Goal: Information Seeking & Learning: Learn about a topic

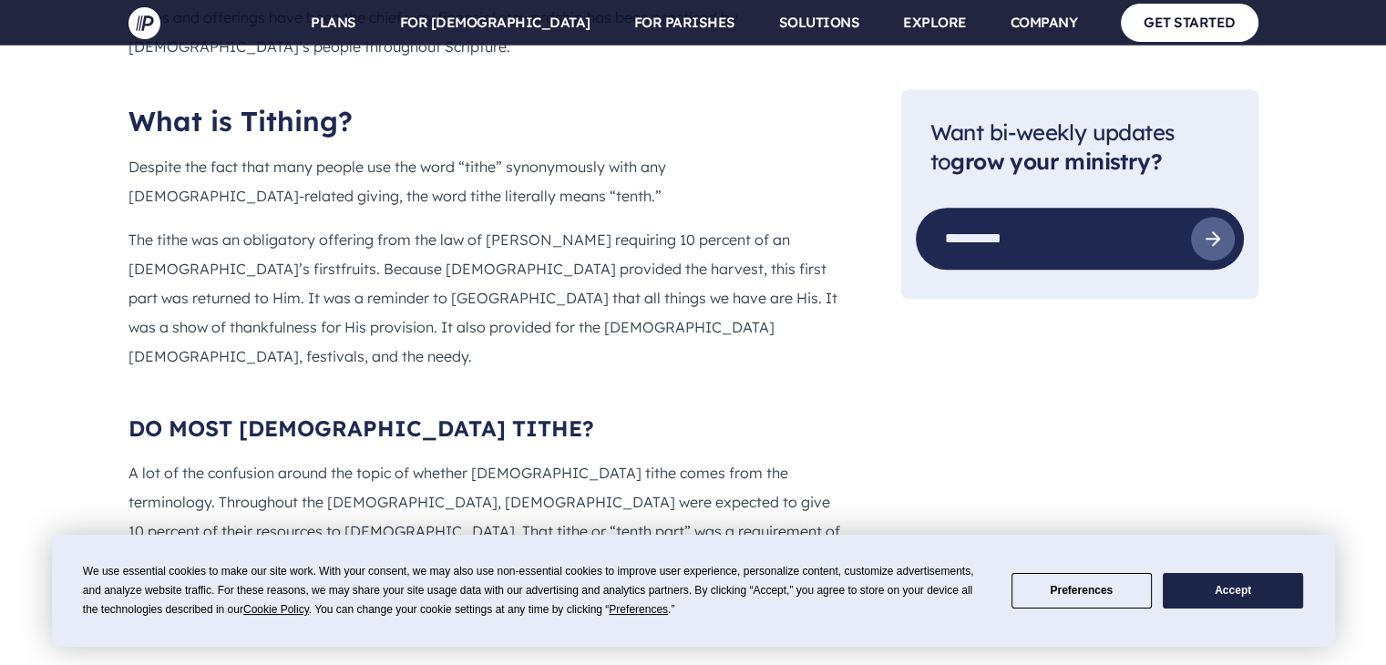
scroll to position [1185, 0]
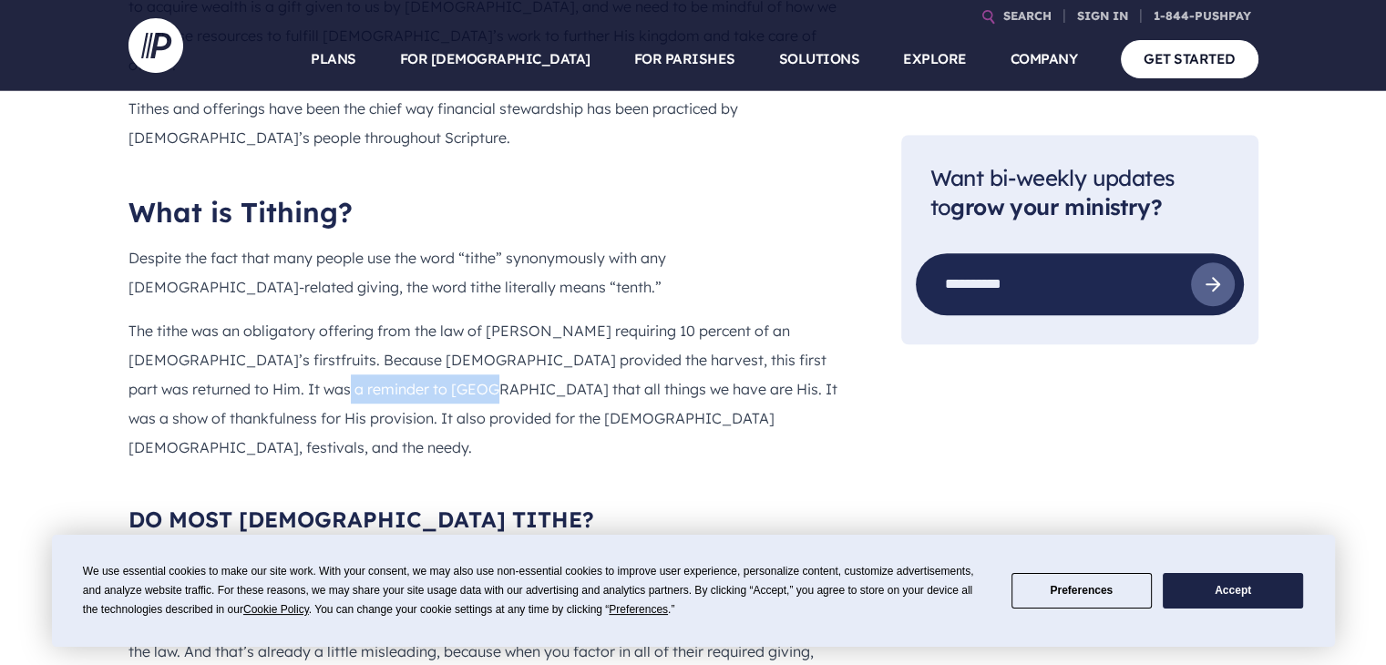
drag, startPoint x: 233, startPoint y: 276, endPoint x: 369, endPoint y: 282, distance: 135.9
click at [369, 316] on p "The tithe was an obligatory offering from the law of [PERSON_NAME] requiring 10…" at bounding box center [486, 389] width 715 height 146
click at [431, 316] on p "The tithe was an obligatory offering from the law of [PERSON_NAME] requiring 10…" at bounding box center [486, 389] width 715 height 146
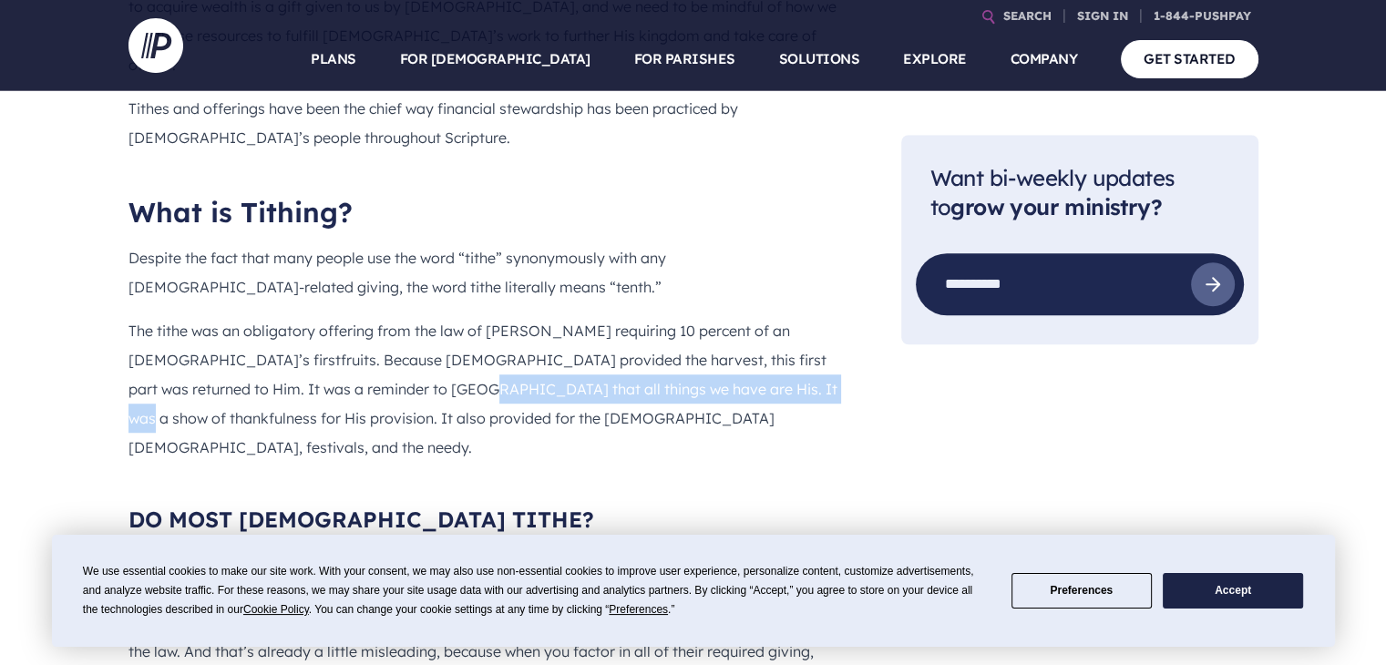
drag, startPoint x: 370, startPoint y: 278, endPoint x: 713, endPoint y: 289, distance: 342.9
click at [713, 316] on p "The tithe was an obligatory offering from the law of [PERSON_NAME] requiring 10…" at bounding box center [486, 389] width 715 height 146
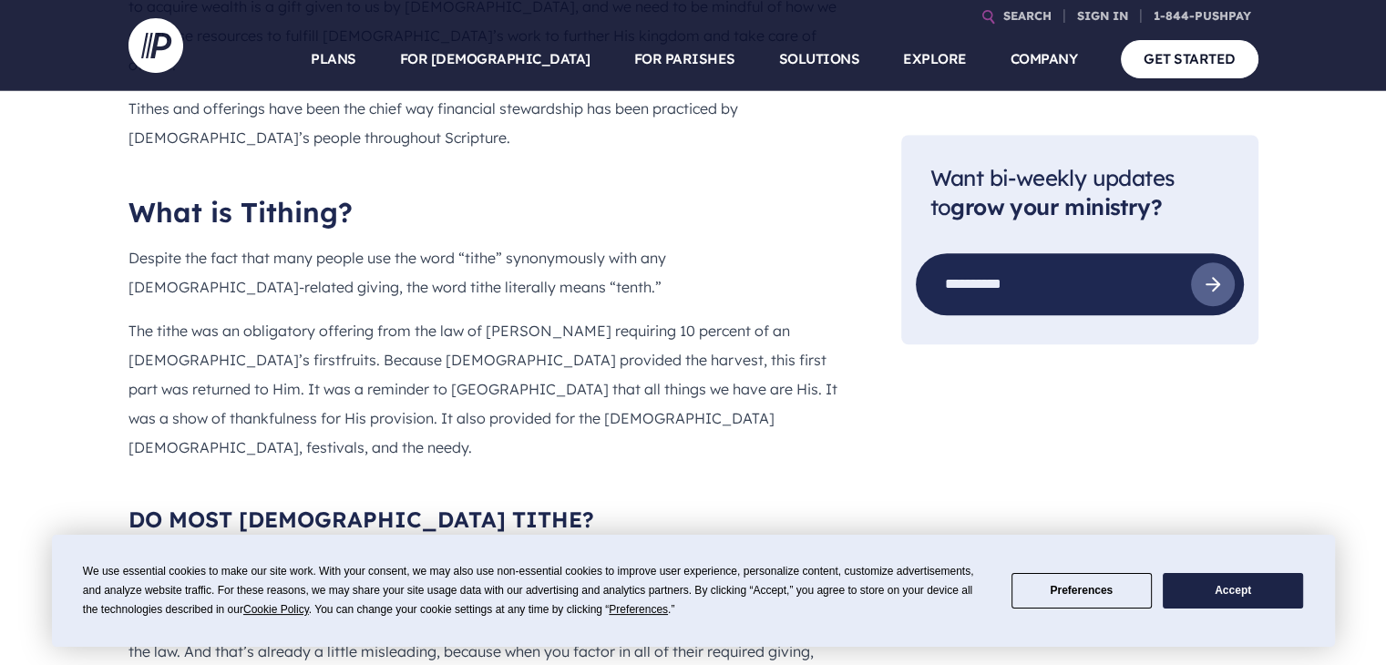
click at [718, 320] on p "The tithe was an obligatory offering from the law of [PERSON_NAME] requiring 10…" at bounding box center [486, 389] width 715 height 146
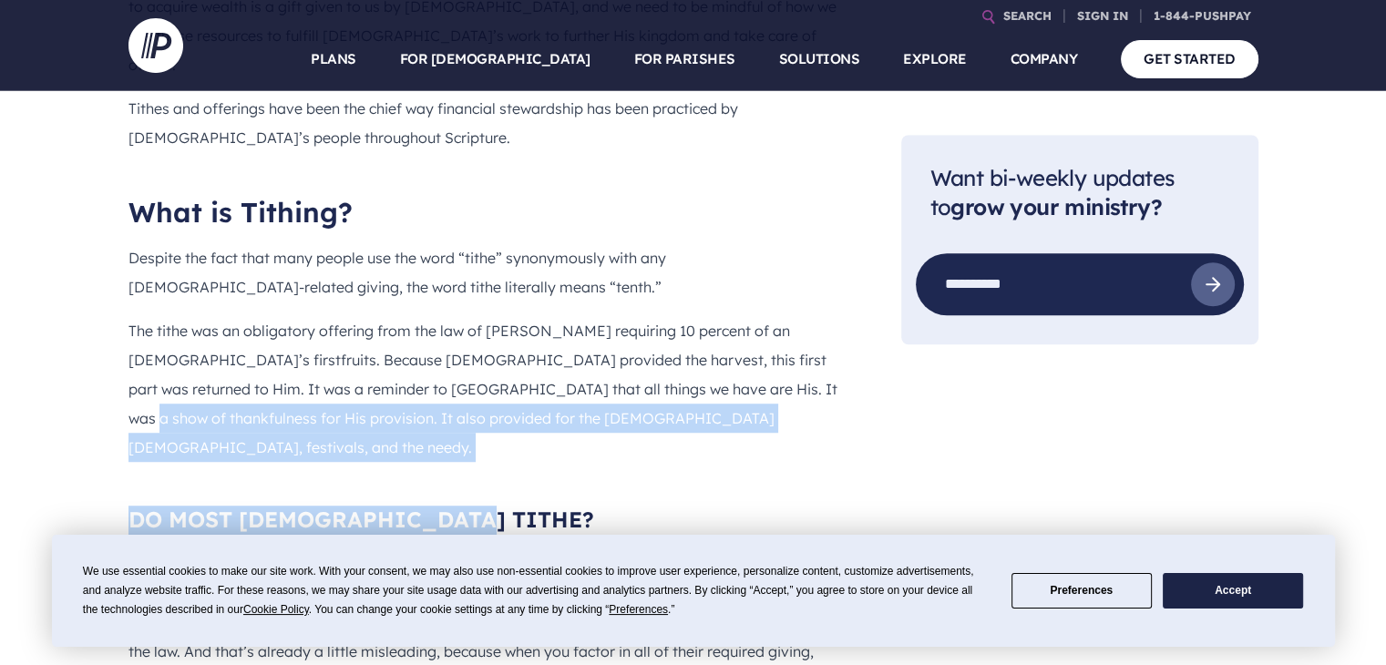
drag, startPoint x: 722, startPoint y: 282, endPoint x: 791, endPoint y: 324, distance: 81.0
click at [791, 324] on div "What can we learn about tithing in the [DEMOGRAPHIC_DATA]? Stewardship is one o…" at bounding box center [486, 278] width 715 height 835
click at [544, 316] on p "The tithe was an obligatory offering from the law of [PERSON_NAME] requiring 10…" at bounding box center [486, 389] width 715 height 146
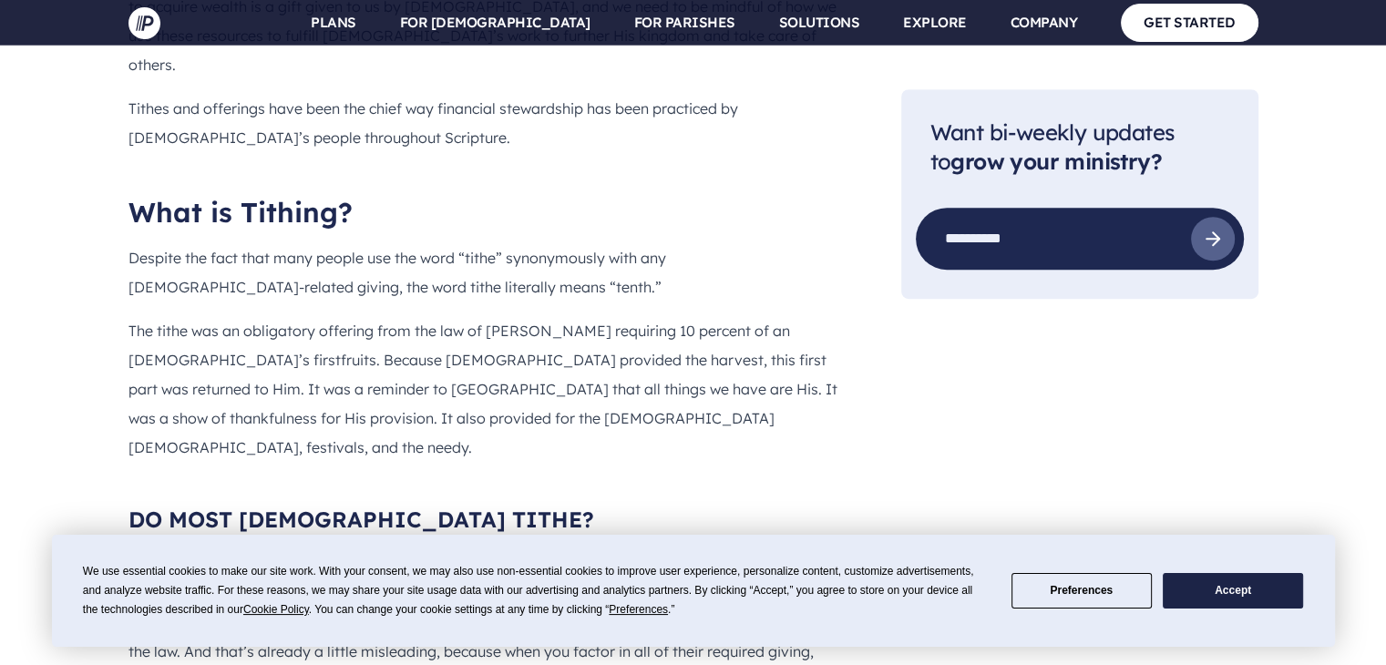
scroll to position [1276, 0]
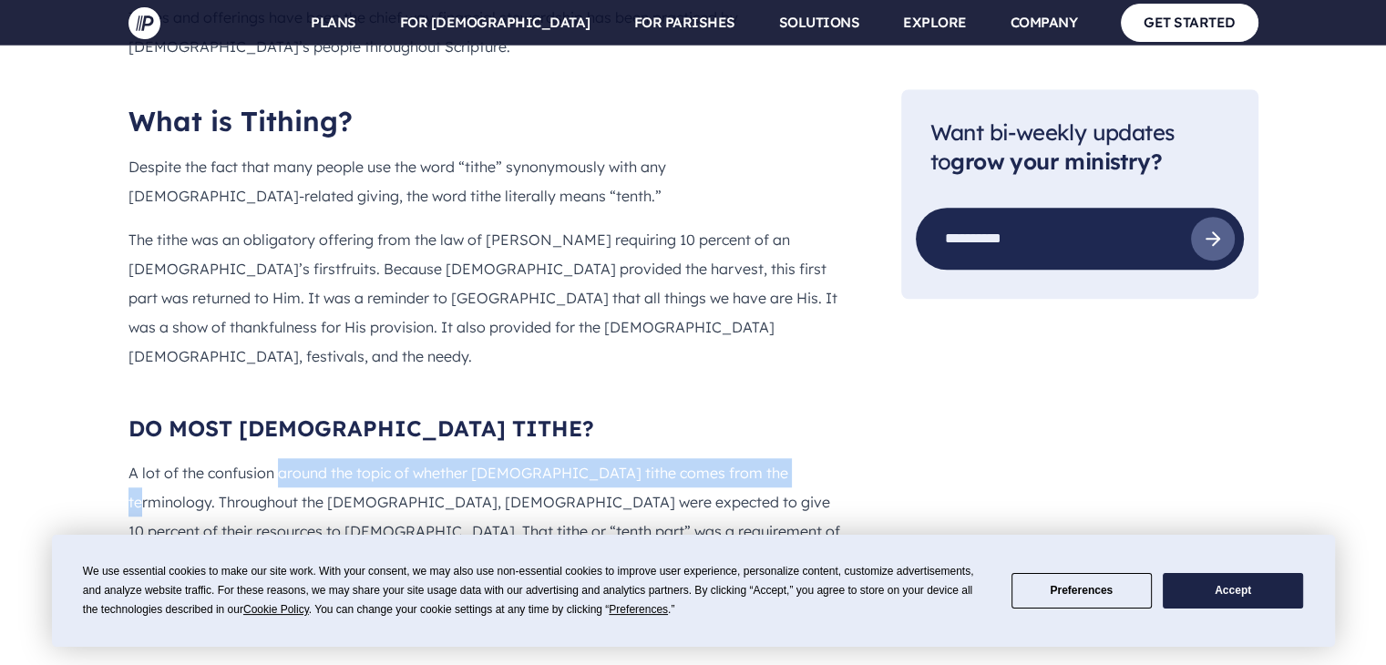
drag, startPoint x: 279, startPoint y: 334, endPoint x: 755, endPoint y: 348, distance: 476.0
click at [767, 458] on p "A lot of the confusion around the topic of whether [DEMOGRAPHIC_DATA] tithe com…" at bounding box center [486, 531] width 715 height 146
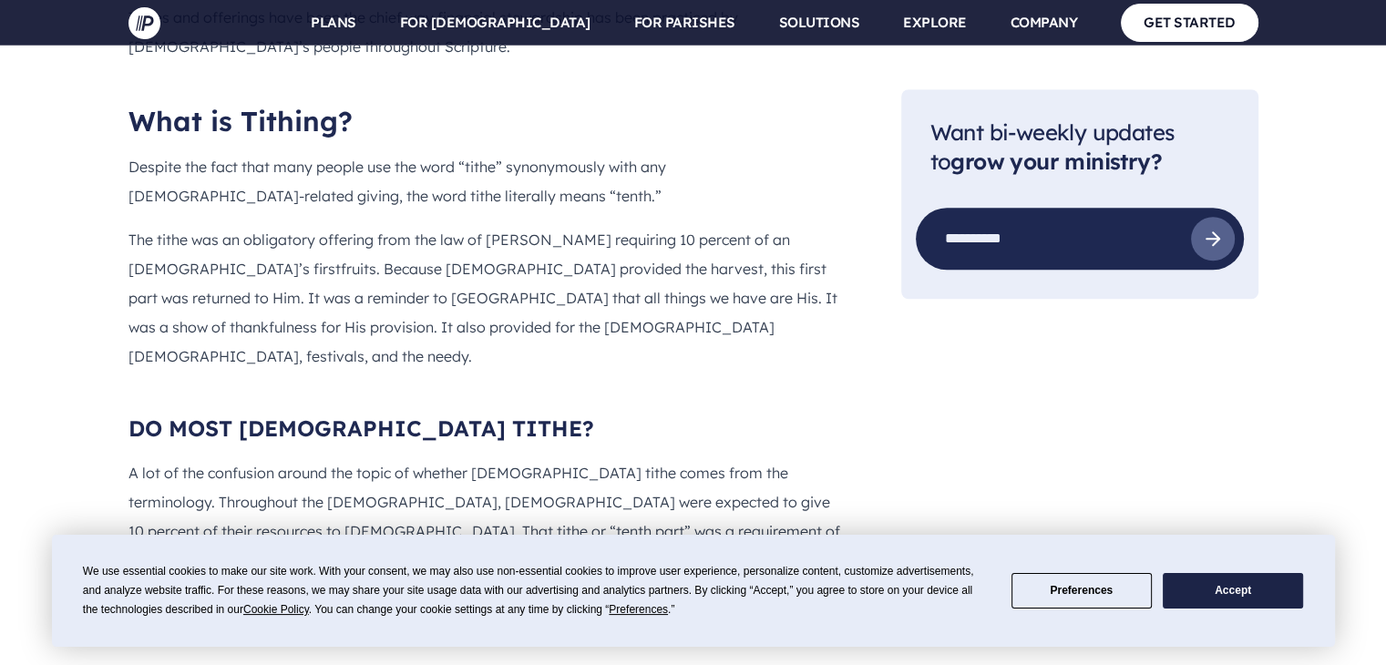
click at [469, 458] on p "A lot of the confusion around the topic of whether [DEMOGRAPHIC_DATA] tithe com…" at bounding box center [486, 531] width 715 height 146
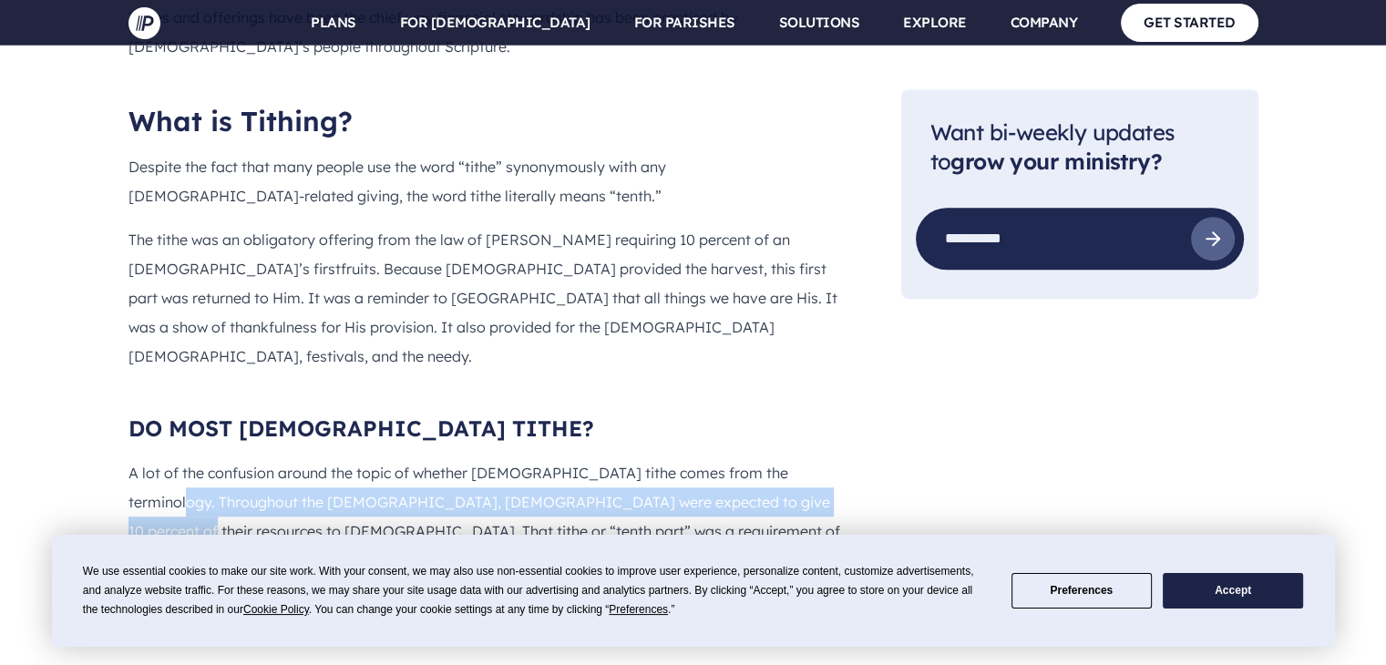
drag, startPoint x: 149, startPoint y: 365, endPoint x: 808, endPoint y: 366, distance: 659.0
click at [802, 458] on p "A lot of the confusion around the topic of whether [DEMOGRAPHIC_DATA] tithe com…" at bounding box center [486, 531] width 715 height 146
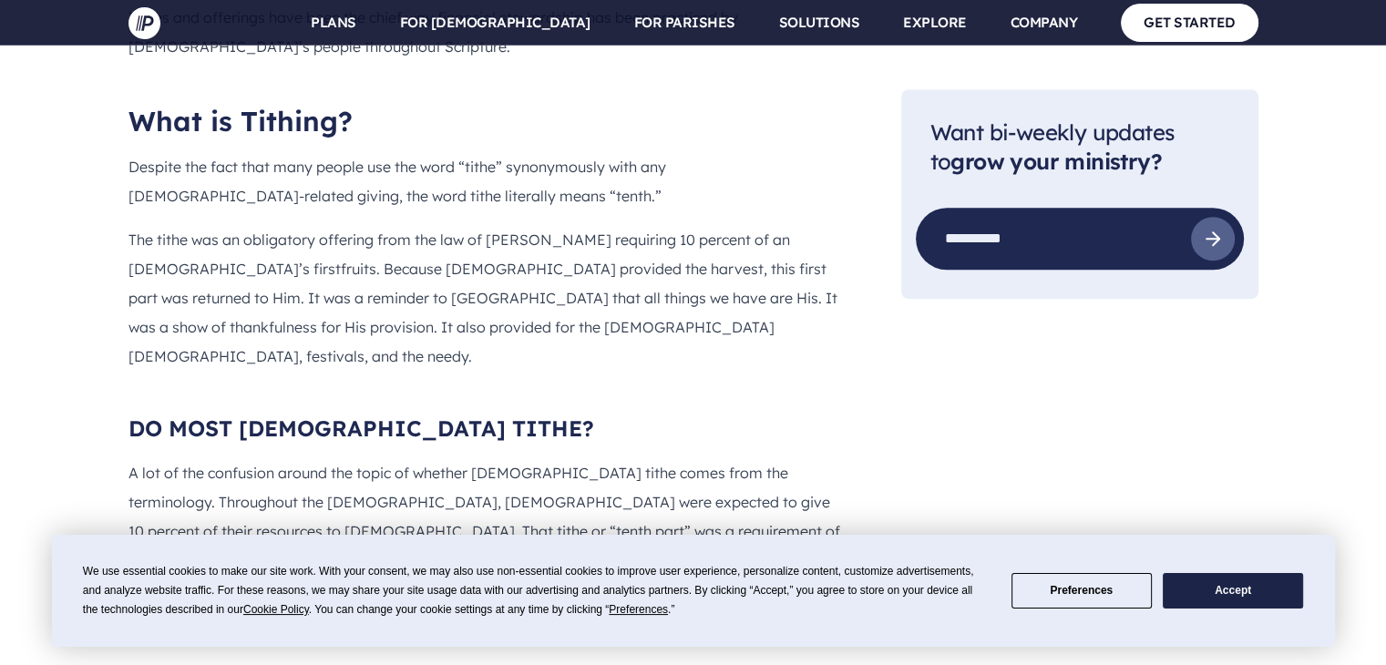
click at [404, 458] on p "A lot of the confusion around the topic of whether [DEMOGRAPHIC_DATA] tithe com…" at bounding box center [486, 531] width 715 height 146
drag, startPoint x: 131, startPoint y: 385, endPoint x: 504, endPoint y: 384, distance: 372.8
click at [504, 458] on p "A lot of the confusion around the topic of whether [DEMOGRAPHIC_DATA] tithe com…" at bounding box center [486, 531] width 715 height 146
click at [516, 458] on p "A lot of the confusion around the topic of whether [DEMOGRAPHIC_DATA] tithe com…" at bounding box center [486, 531] width 715 height 146
drag, startPoint x: 498, startPoint y: 394, endPoint x: 594, endPoint y: 407, distance: 97.6
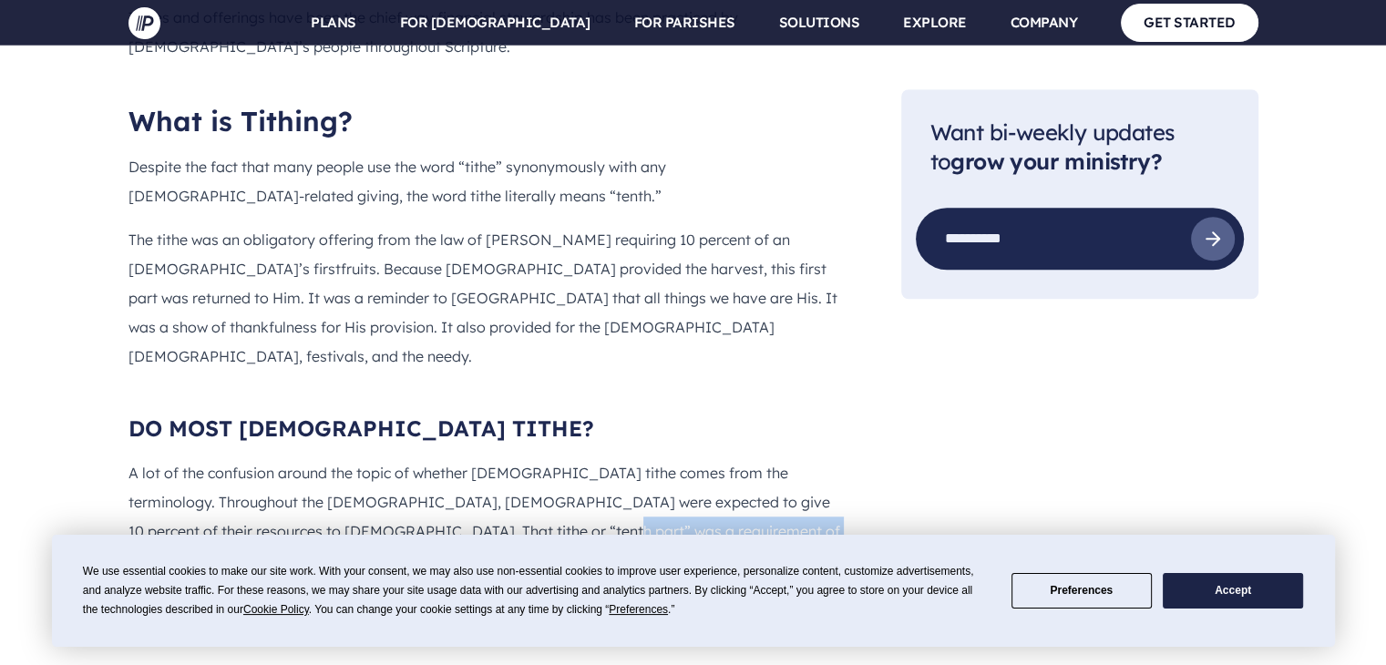
click at [696, 458] on p "A lot of the confusion around the topic of whether [DEMOGRAPHIC_DATA] tithe com…" at bounding box center [486, 531] width 715 height 146
click at [314, 458] on p "A lot of the confusion around the topic of whether [DEMOGRAPHIC_DATA] tithe com…" at bounding box center [486, 531] width 715 height 146
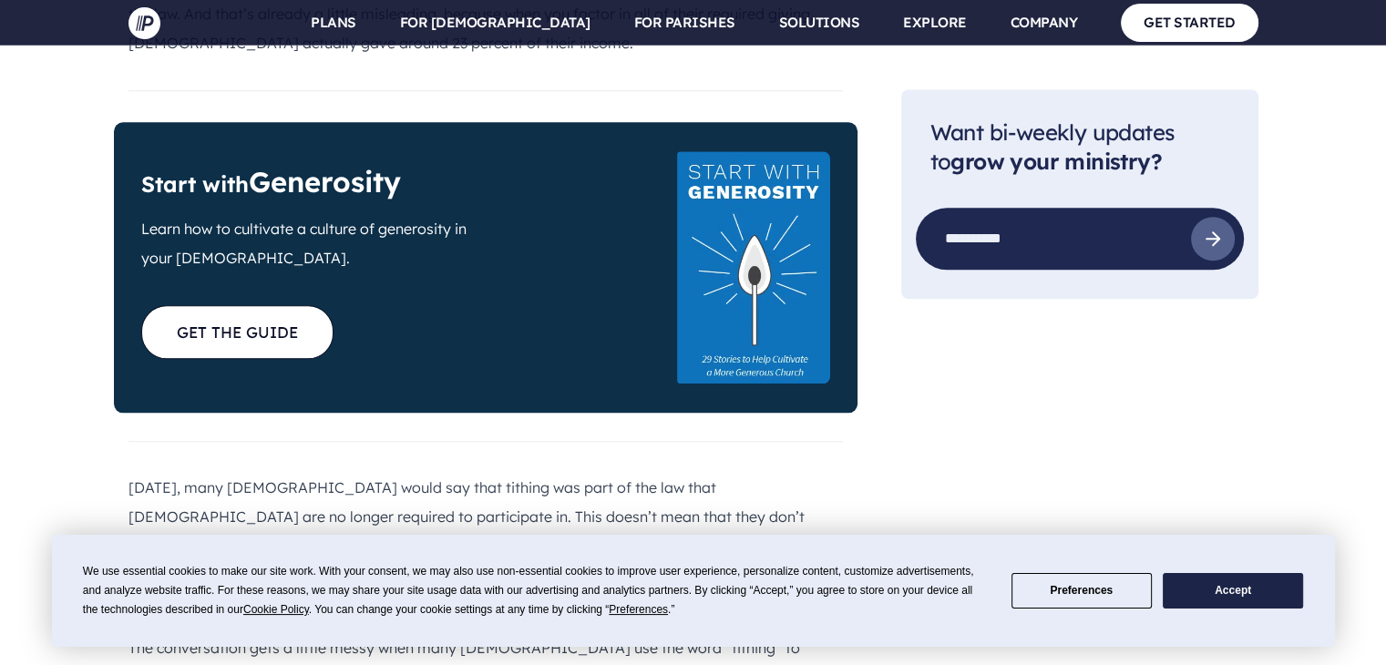
scroll to position [1914, 0]
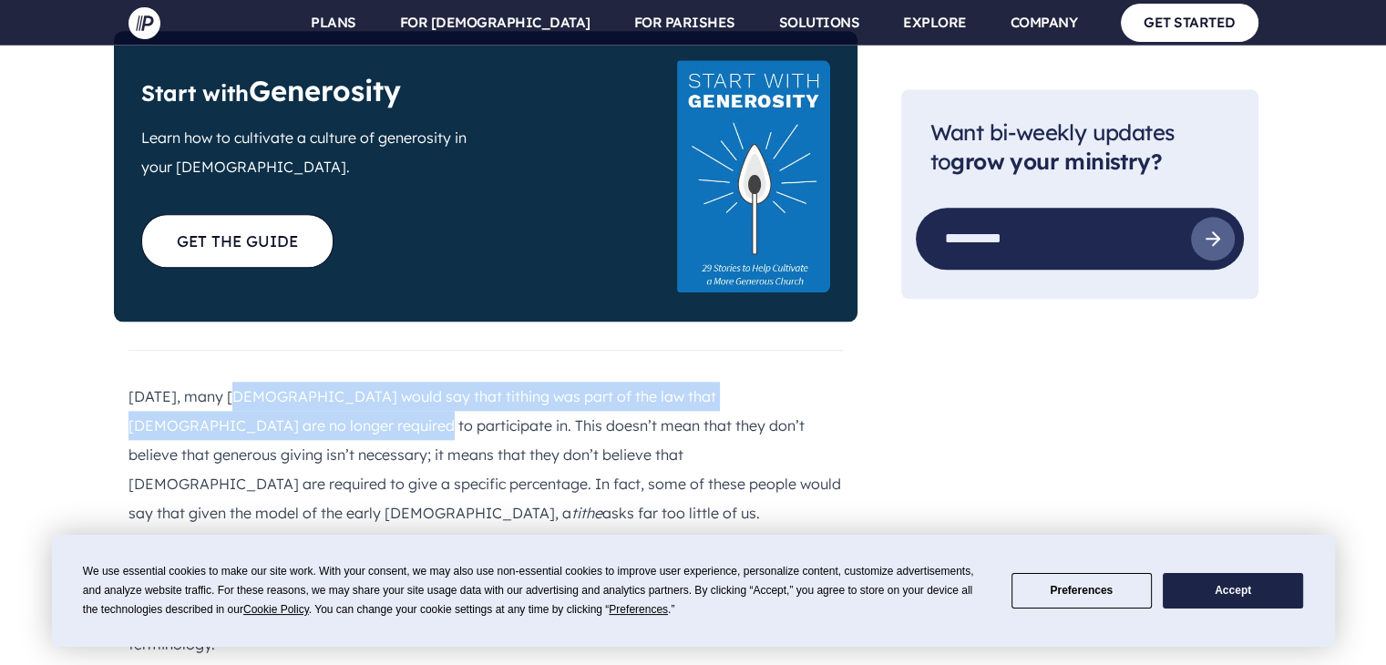
drag, startPoint x: 268, startPoint y: 262, endPoint x: 233, endPoint y: 281, distance: 39.6
click at [233, 382] on p "[DATE], many [DEMOGRAPHIC_DATA] would say that tithing was part of the law that…" at bounding box center [486, 455] width 715 height 146
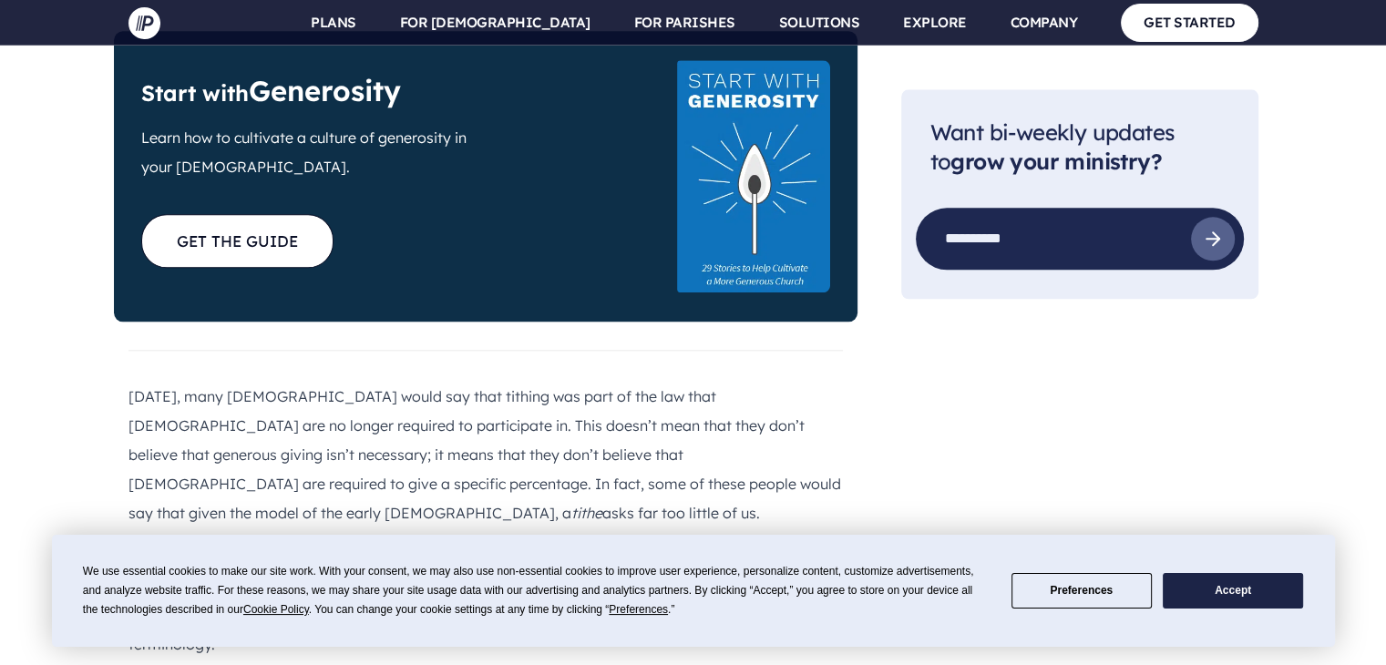
click at [260, 382] on p "[DATE], many [DEMOGRAPHIC_DATA] would say that tithing was part of the law that…" at bounding box center [486, 455] width 715 height 146
drag, startPoint x: 248, startPoint y: 293, endPoint x: 424, endPoint y: 284, distance: 176.1
click at [424, 382] on p "[DATE], many [DEMOGRAPHIC_DATA] would say that tithing was part of the law that…" at bounding box center [486, 455] width 715 height 146
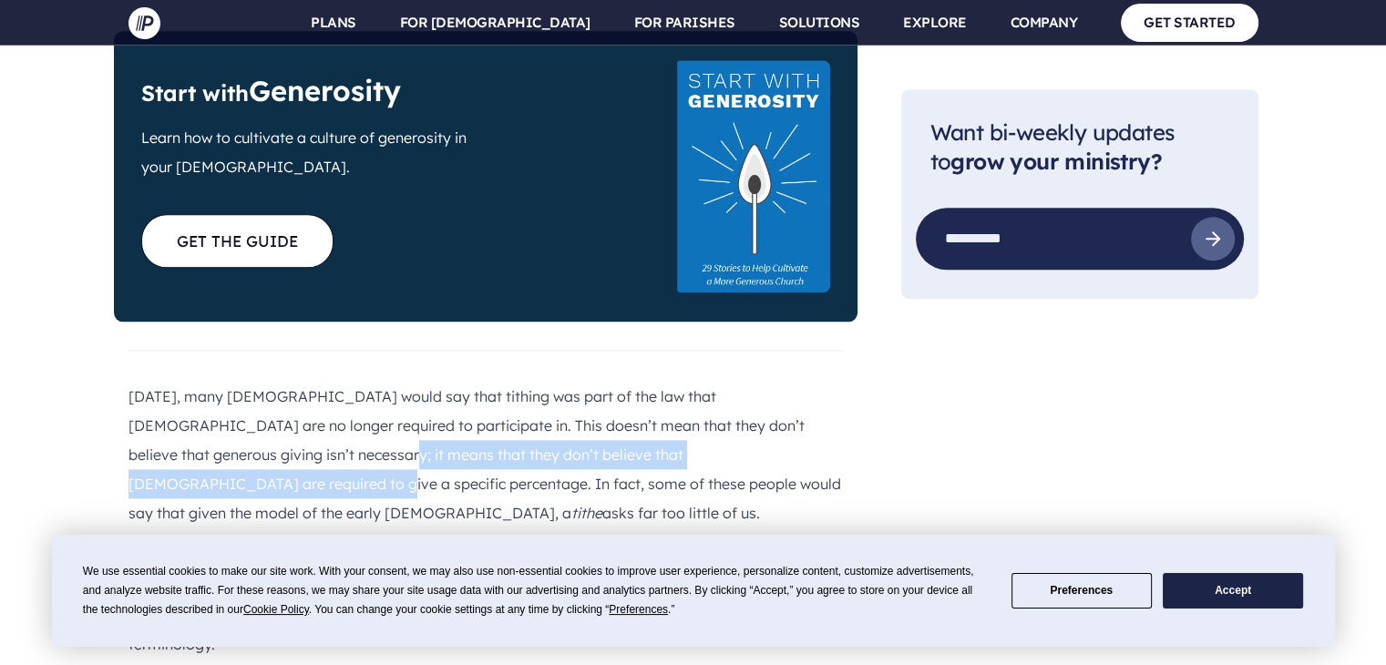
drag, startPoint x: 211, startPoint y: 318, endPoint x: 725, endPoint y: 312, distance: 514.1
click at [725, 382] on p "[DATE], many [DEMOGRAPHIC_DATA] would say that tithing was part of the law that…" at bounding box center [486, 455] width 715 height 146
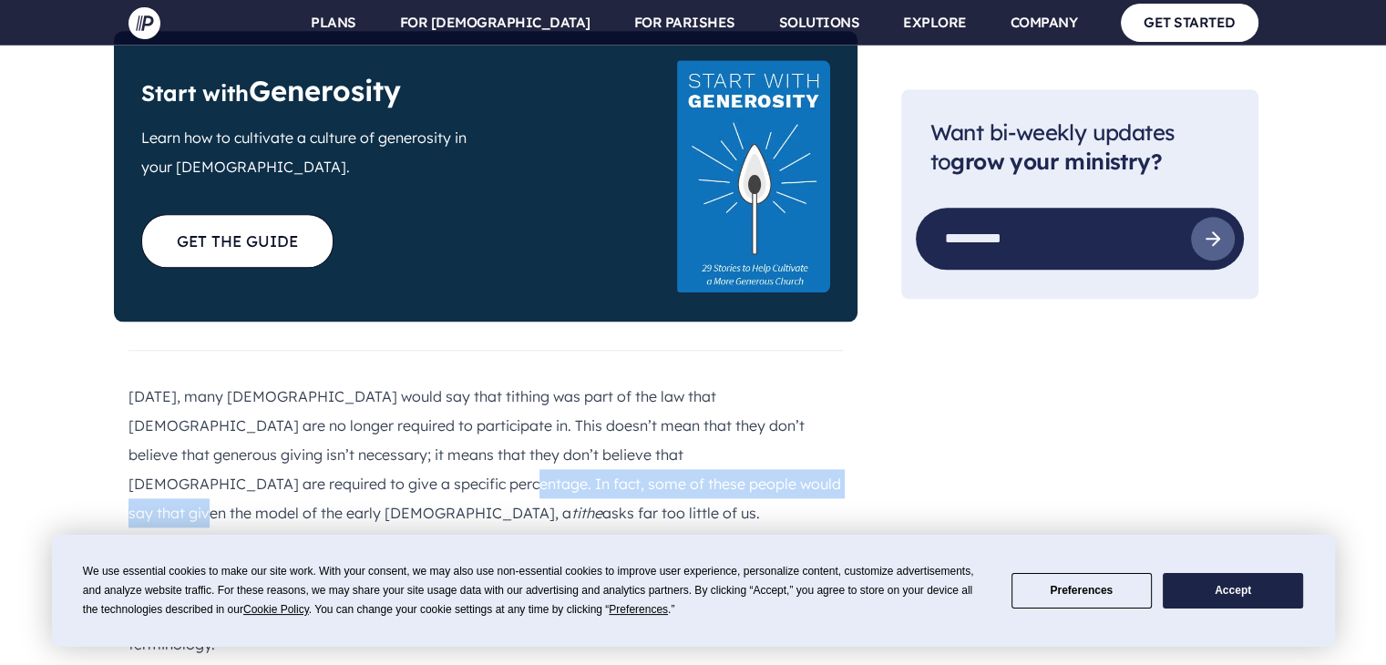
drag, startPoint x: 152, startPoint y: 347, endPoint x: 543, endPoint y: 334, distance: 391.2
click at [533, 382] on p "[DATE], many [DEMOGRAPHIC_DATA] would say that tithing was part of the law that…" at bounding box center [486, 455] width 715 height 146
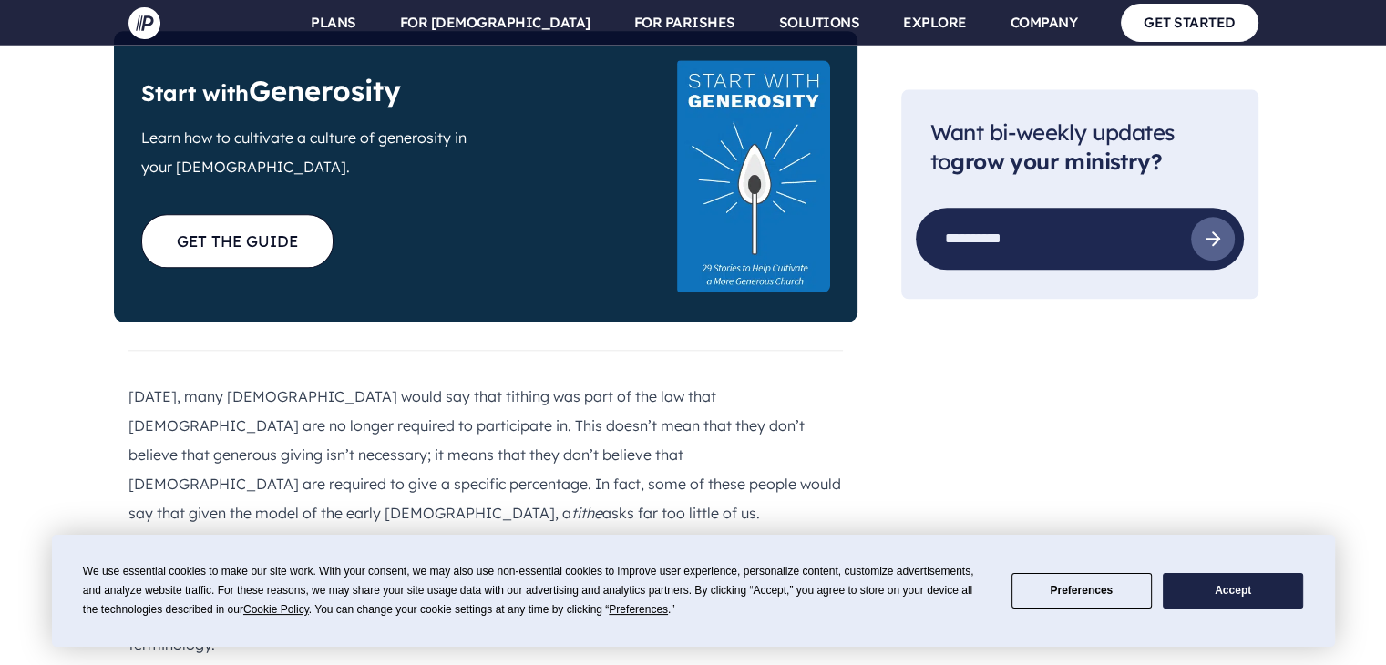
click at [596, 382] on p "[DATE], many [DEMOGRAPHIC_DATA] would say that tithing was part of the law that…" at bounding box center [486, 455] width 715 height 146
drag, startPoint x: 614, startPoint y: 343, endPoint x: 836, endPoint y: 340, distance: 221.5
click at [836, 382] on p "[DATE], many [DEMOGRAPHIC_DATA] would say that tithing was part of the law that…" at bounding box center [486, 455] width 715 height 146
click at [185, 542] on p "The conversation gets a little messy when many [DEMOGRAPHIC_DATA] use the word …" at bounding box center [486, 600] width 715 height 117
drag, startPoint x: 215, startPoint y: 386, endPoint x: 484, endPoint y: 376, distance: 269.1
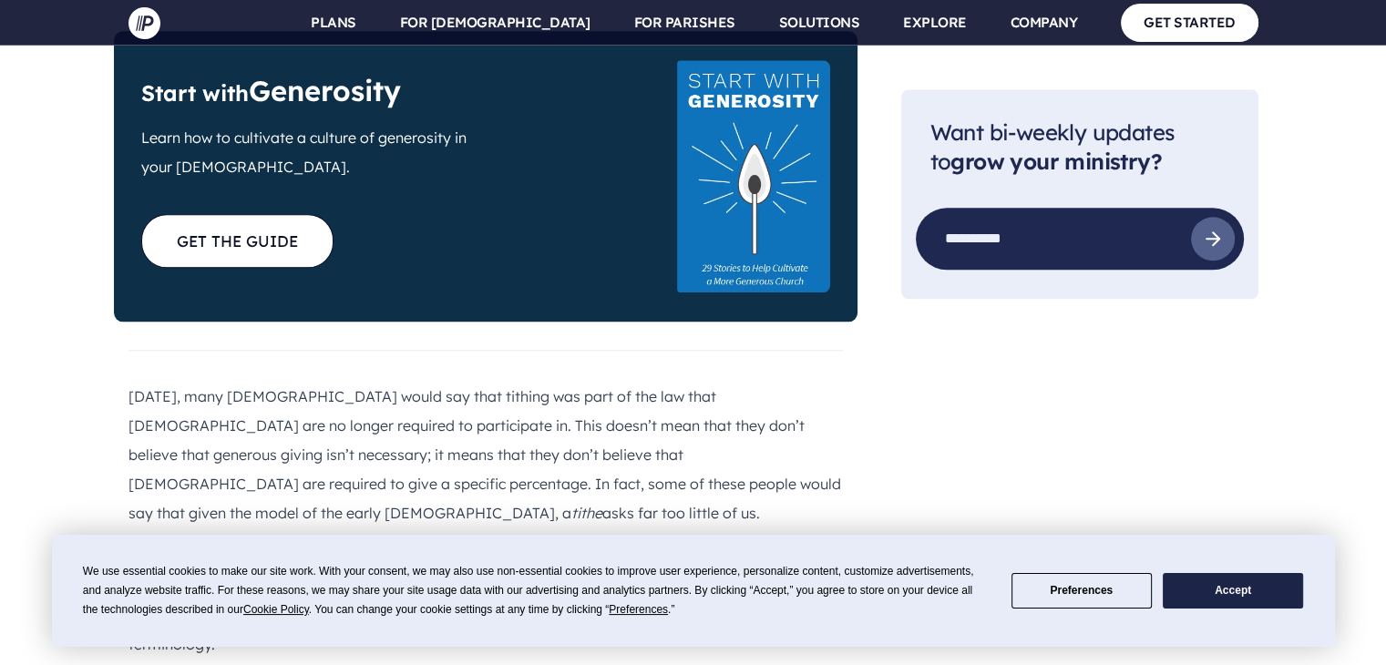
click at [468, 542] on p "The conversation gets a little messy when many [DEMOGRAPHIC_DATA] use the word …" at bounding box center [486, 600] width 715 height 117
click at [541, 542] on p "The conversation gets a little messy when many [DEMOGRAPHIC_DATA] use the word …" at bounding box center [486, 600] width 715 height 117
drag, startPoint x: 396, startPoint y: 384, endPoint x: 831, endPoint y: 383, distance: 435.7
click at [832, 542] on p "The conversation gets a little messy when many [DEMOGRAPHIC_DATA] use the word …" at bounding box center [486, 600] width 715 height 117
click at [213, 542] on p "The conversation gets a little messy when many [DEMOGRAPHIC_DATA] use the word …" at bounding box center [486, 600] width 715 height 117
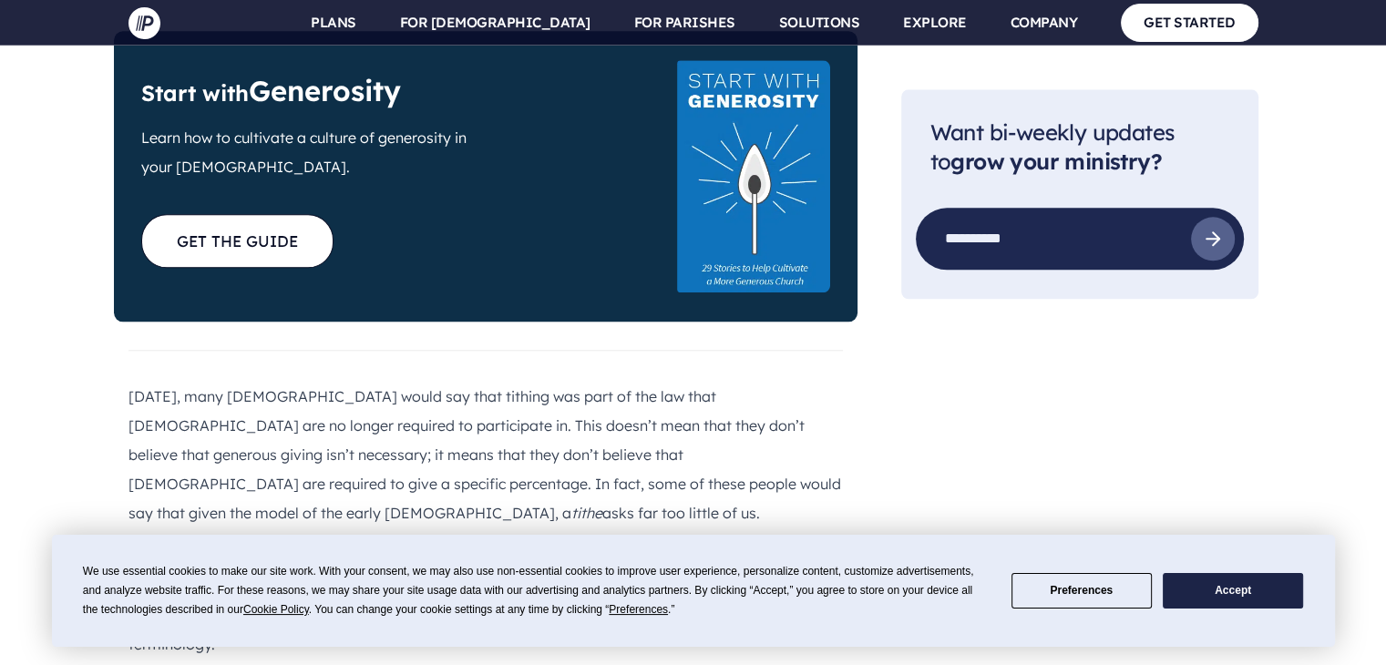
drag, startPoint x: 180, startPoint y: 417, endPoint x: 792, endPoint y: 412, distance: 612.5
click at [792, 542] on p "The conversation gets a little messy when many [DEMOGRAPHIC_DATA] use the word …" at bounding box center [486, 600] width 715 height 117
click at [208, 542] on p "The conversation gets a little messy when many [DEMOGRAPHIC_DATA] use the word …" at bounding box center [486, 600] width 715 height 117
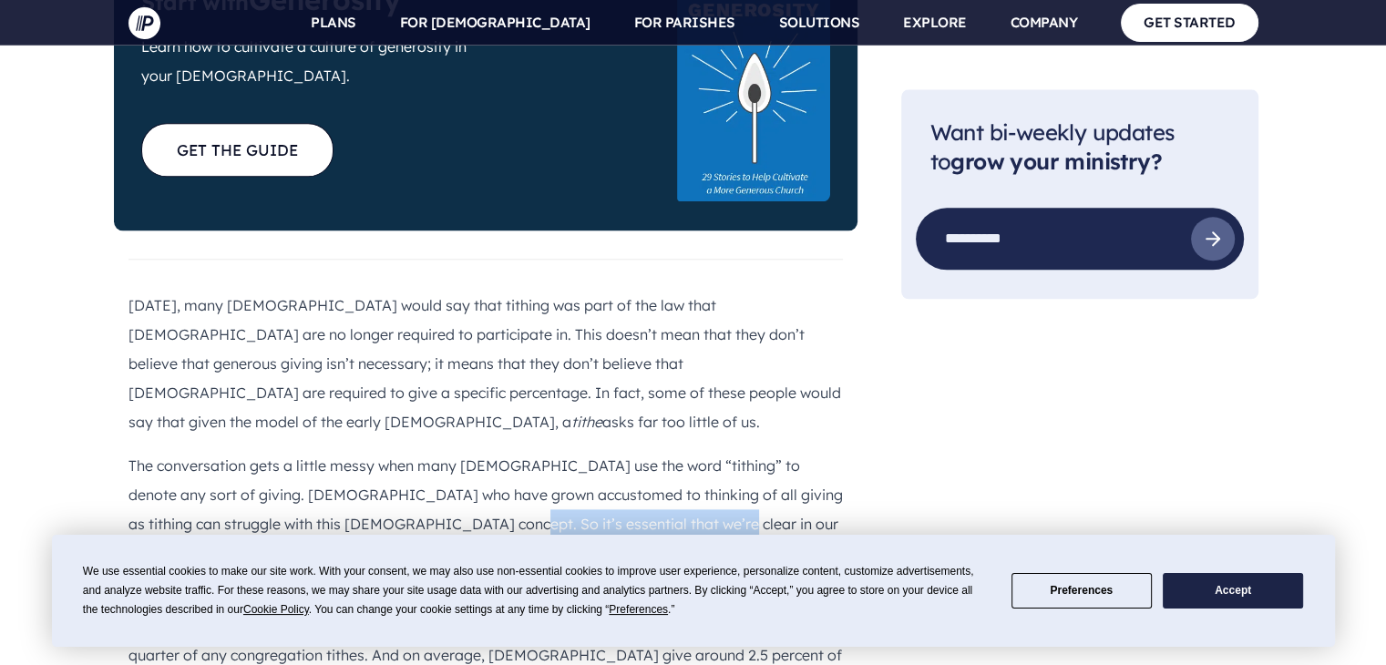
drag, startPoint x: 424, startPoint y: 357, endPoint x: 593, endPoint y: 365, distance: 169.7
click at [592, 451] on p "The conversation gets a little messy when many [DEMOGRAPHIC_DATA] use the word …" at bounding box center [486, 509] width 715 height 117
click at [623, 582] on p "We can give 3 percent, 5 percent, or 8 percent of our income to the [DEMOGRAPHI…" at bounding box center [486, 655] width 715 height 146
drag, startPoint x: 135, startPoint y: 399, endPoint x: 343, endPoint y: 396, distance: 207.8
click at [338, 582] on p "We can give 3 percent, 5 percent, or 8 percent of our income to the [DEMOGRAPHI…" at bounding box center [486, 655] width 715 height 146
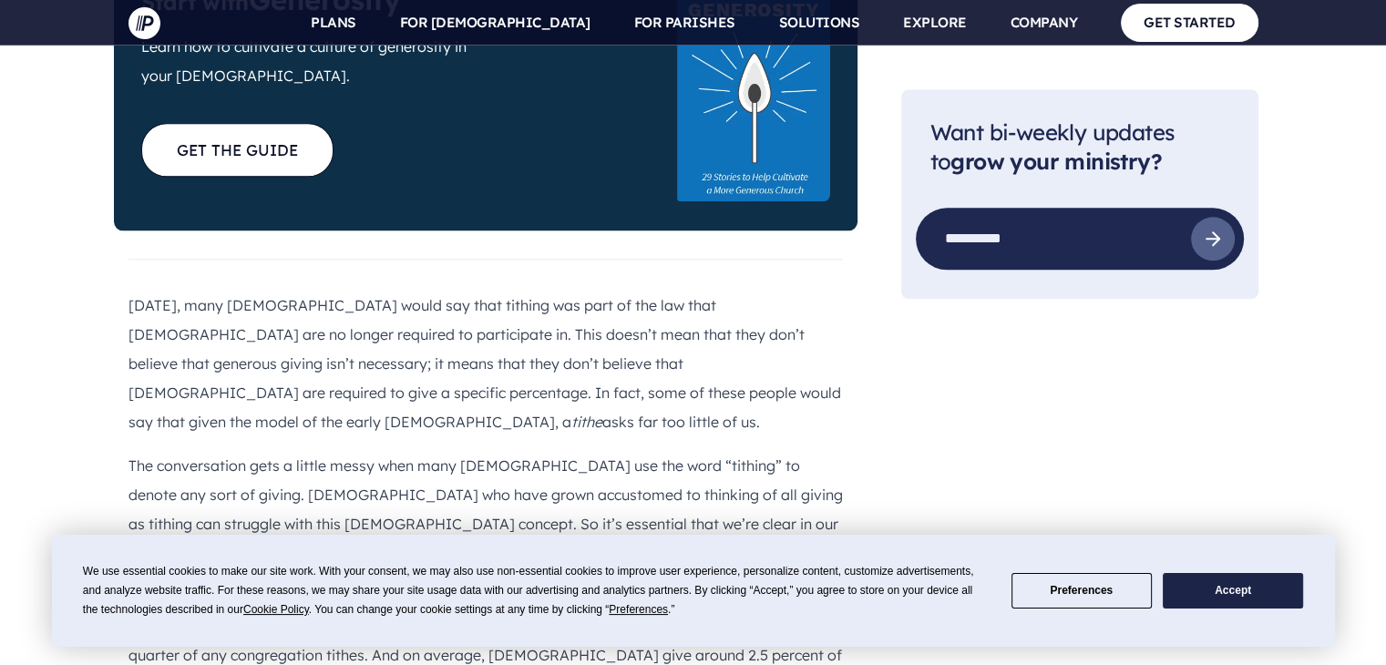
click at [383, 582] on p "We can give 3 percent, 5 percent, or 8 percent of our income to the [DEMOGRAPHI…" at bounding box center [486, 655] width 715 height 146
drag, startPoint x: 367, startPoint y: 397, endPoint x: 715, endPoint y: 386, distance: 348.4
drag, startPoint x: 734, startPoint y: 404, endPoint x: 516, endPoint y: 411, distance: 218.0
click at [193, 617] on icon "tithe" at bounding box center [177, 626] width 31 height 18
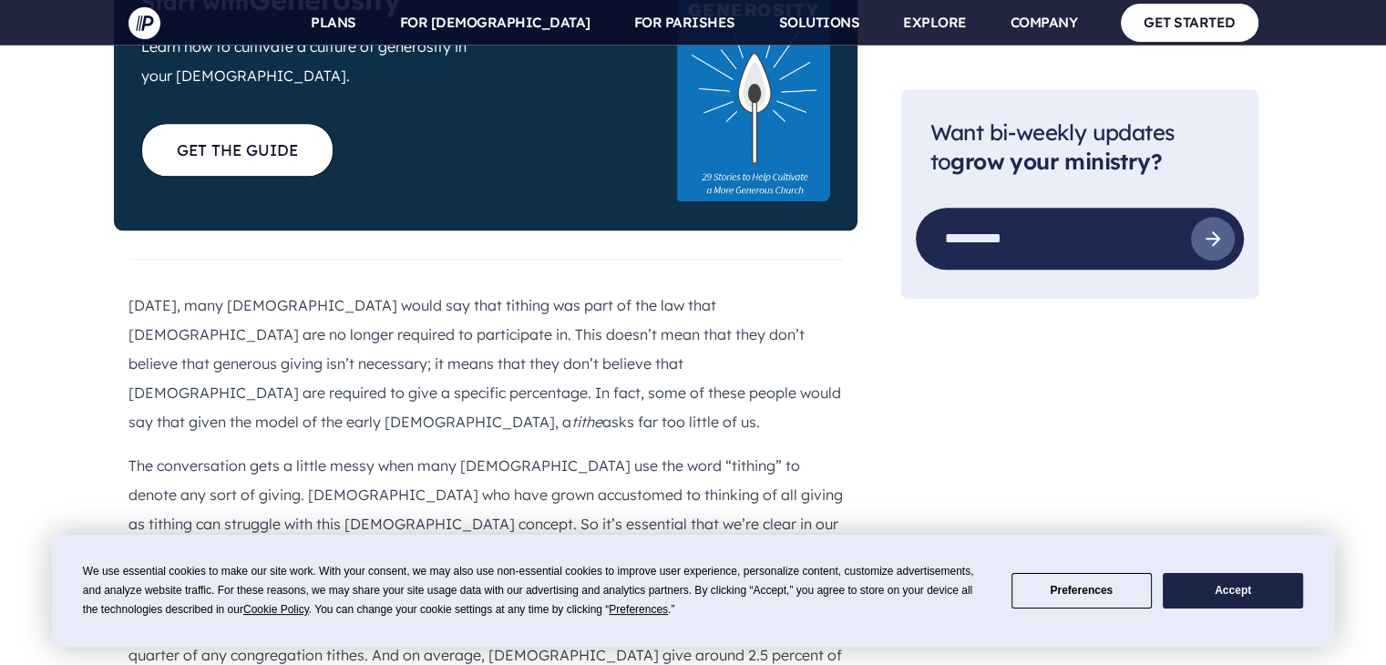
drag, startPoint x: 149, startPoint y: 427, endPoint x: 257, endPoint y: 417, distance: 108.0
click at [257, 582] on p "We can give 3 percent, 5 percent, or 8 percent of our income to the [DEMOGRAPHI…" at bounding box center [486, 655] width 715 height 146
drag, startPoint x: 276, startPoint y: 425, endPoint x: 757, endPoint y: 421, distance: 481.2
click at [757, 582] on p "We can give 3 percent, 5 percent, or 8 percent of our income to the [DEMOGRAPHI…" at bounding box center [486, 655] width 715 height 146
click at [303, 582] on p "We can give 3 percent, 5 percent, or 8 percent of our income to the [DEMOGRAPHI…" at bounding box center [486, 655] width 715 height 146
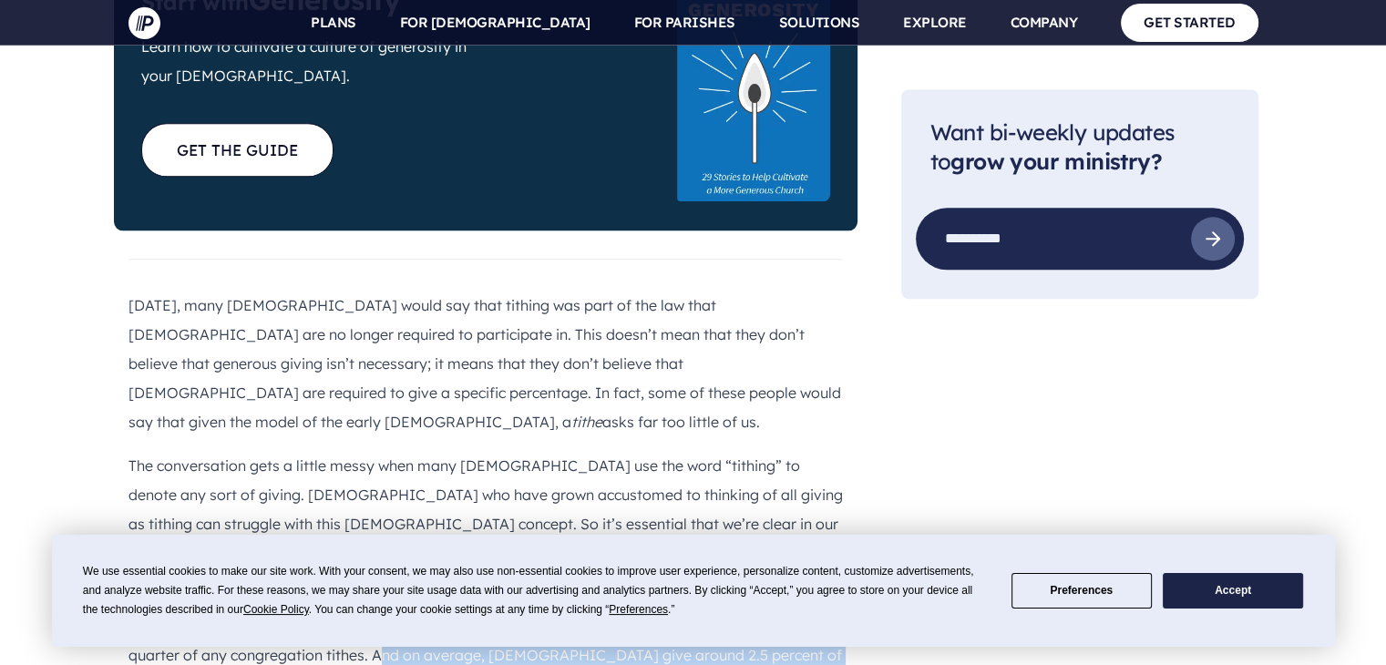
drag, startPoint x: 271, startPoint y: 464, endPoint x: 760, endPoint y: 455, distance: 489.5
click at [760, 582] on p "We can give 3 percent, 5 percent, or 8 percent of our income to the [DEMOGRAPHI…" at bounding box center [486, 655] width 715 height 146
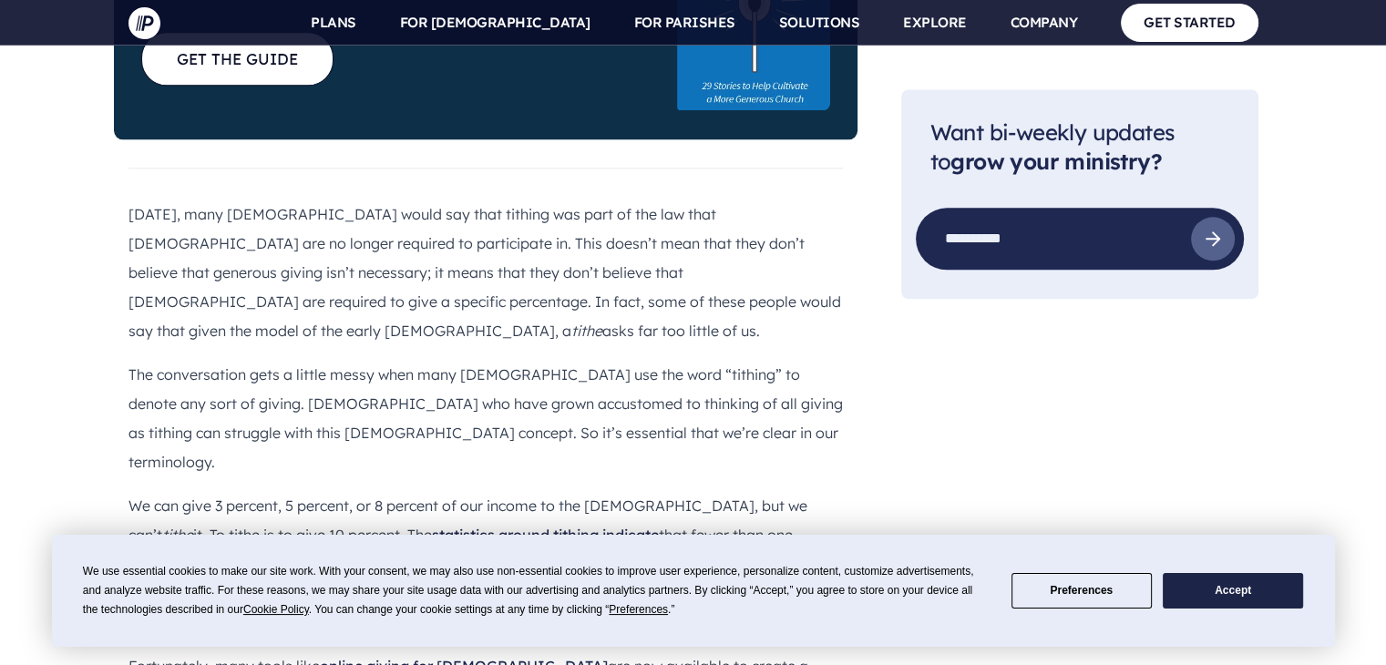
drag, startPoint x: 283, startPoint y: 398, endPoint x: 477, endPoint y: 382, distance: 193.9
click at [477, 491] on p "We can give 3 percent, 5 percent, or 8 percent of our income to the [DEMOGRAPHI…" at bounding box center [486, 564] width 715 height 146
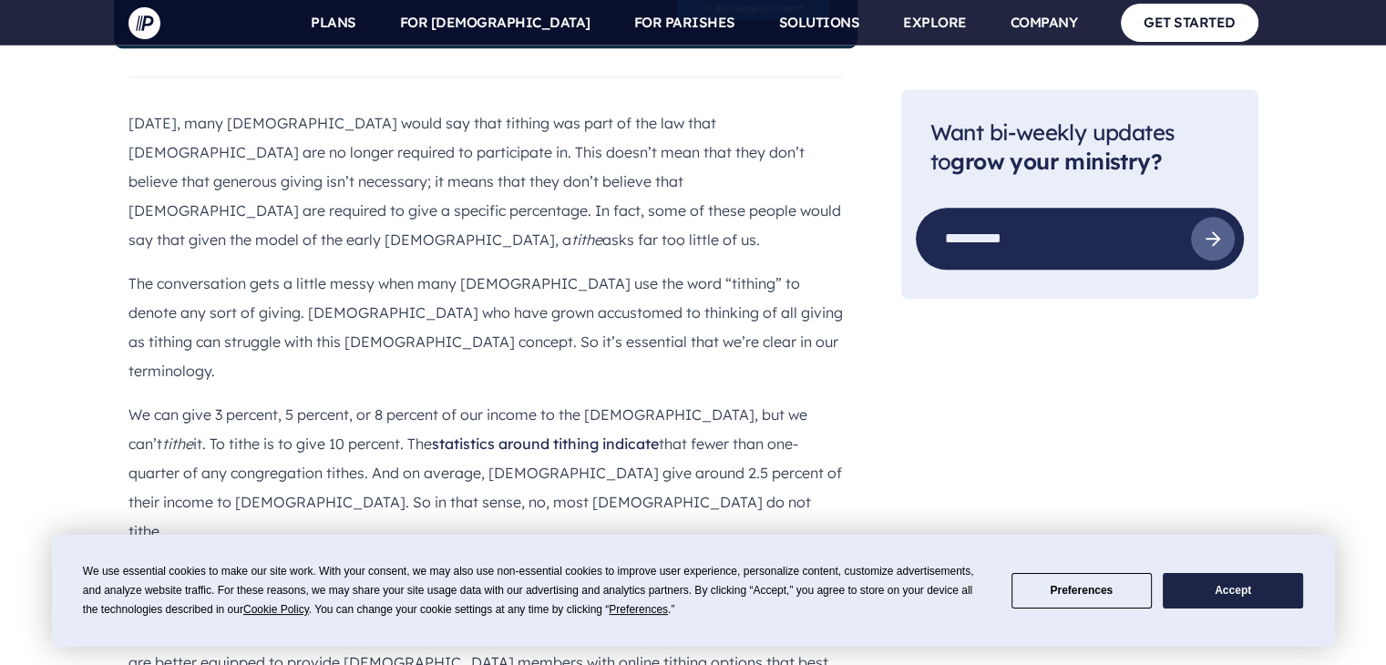
drag, startPoint x: 705, startPoint y: 359, endPoint x: 766, endPoint y: 355, distance: 61.2
click at [766, 561] on p "Fortunately, many tools like online giving for [DEMOGRAPHIC_DATA] are now avail…" at bounding box center [486, 634] width 715 height 146
click at [188, 561] on p "Fortunately, many tools like online giving for [DEMOGRAPHIC_DATA] are now avail…" at bounding box center [486, 634] width 715 height 146
drag, startPoint x: 177, startPoint y: 373, endPoint x: 386, endPoint y: 385, distance: 210.0
click at [386, 561] on p "Fortunately, many tools like online giving for [DEMOGRAPHIC_DATA] are now avail…" at bounding box center [486, 634] width 715 height 146
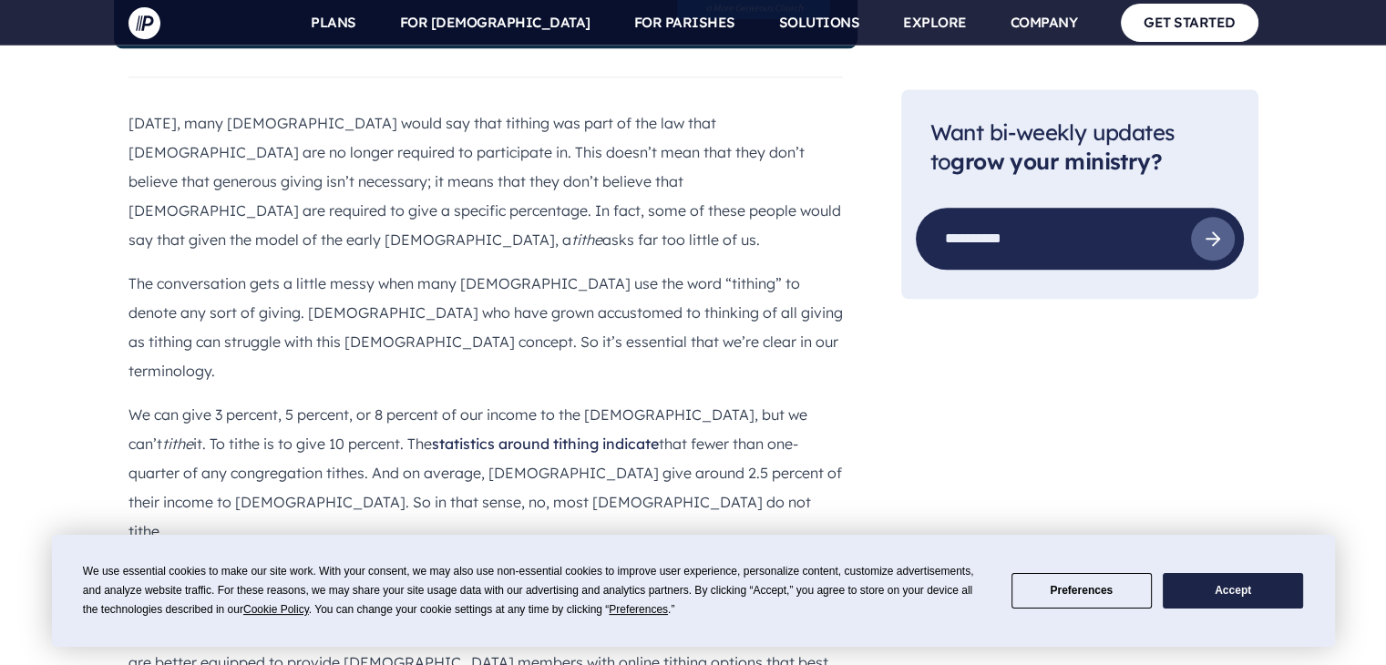
click at [463, 561] on p "Fortunately, many tools like online giving for [DEMOGRAPHIC_DATA] are now avail…" at bounding box center [486, 634] width 715 height 146
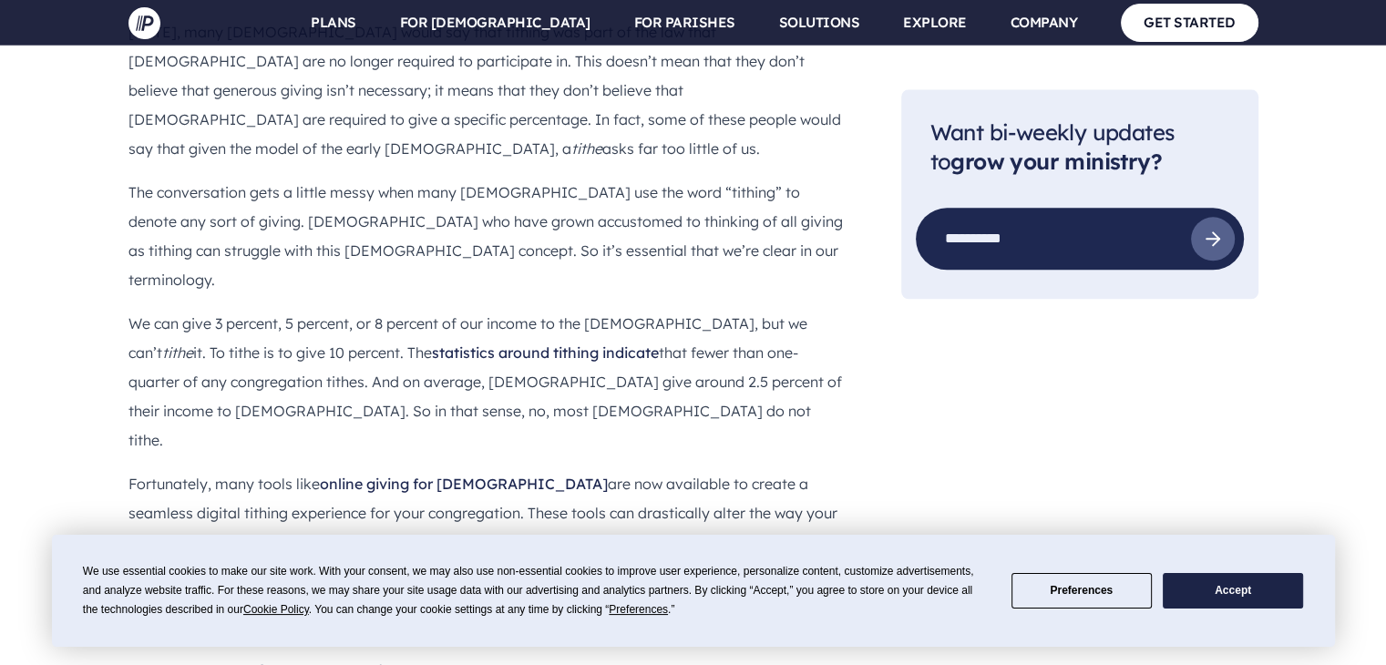
scroll to position [2370, 0]
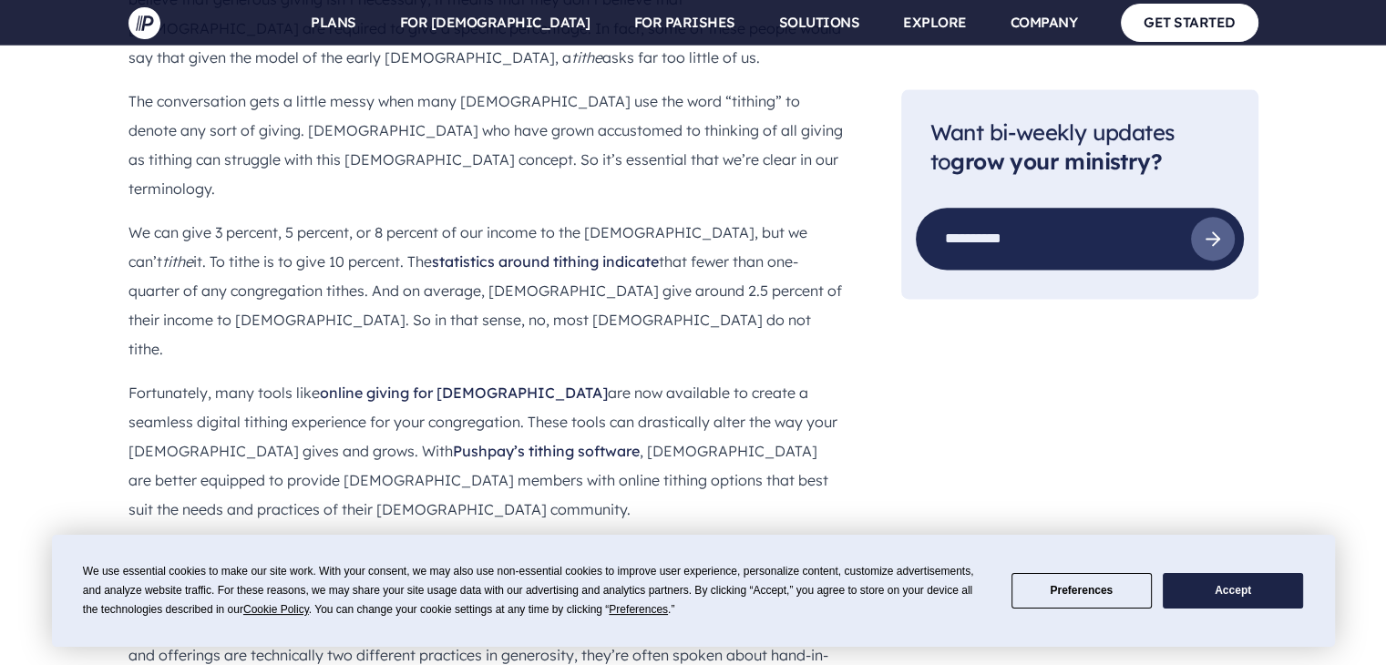
drag, startPoint x: 139, startPoint y: 365, endPoint x: 404, endPoint y: 364, distance: 265.2
click at [404, 612] on p "Offerings, on the other hand, are considered gifts given outside of (or in addi…" at bounding box center [486, 670] width 715 height 117
click at [474, 612] on p "Offerings, on the other hand, are considered gifts given outside of (or in addi…" at bounding box center [486, 670] width 715 height 117
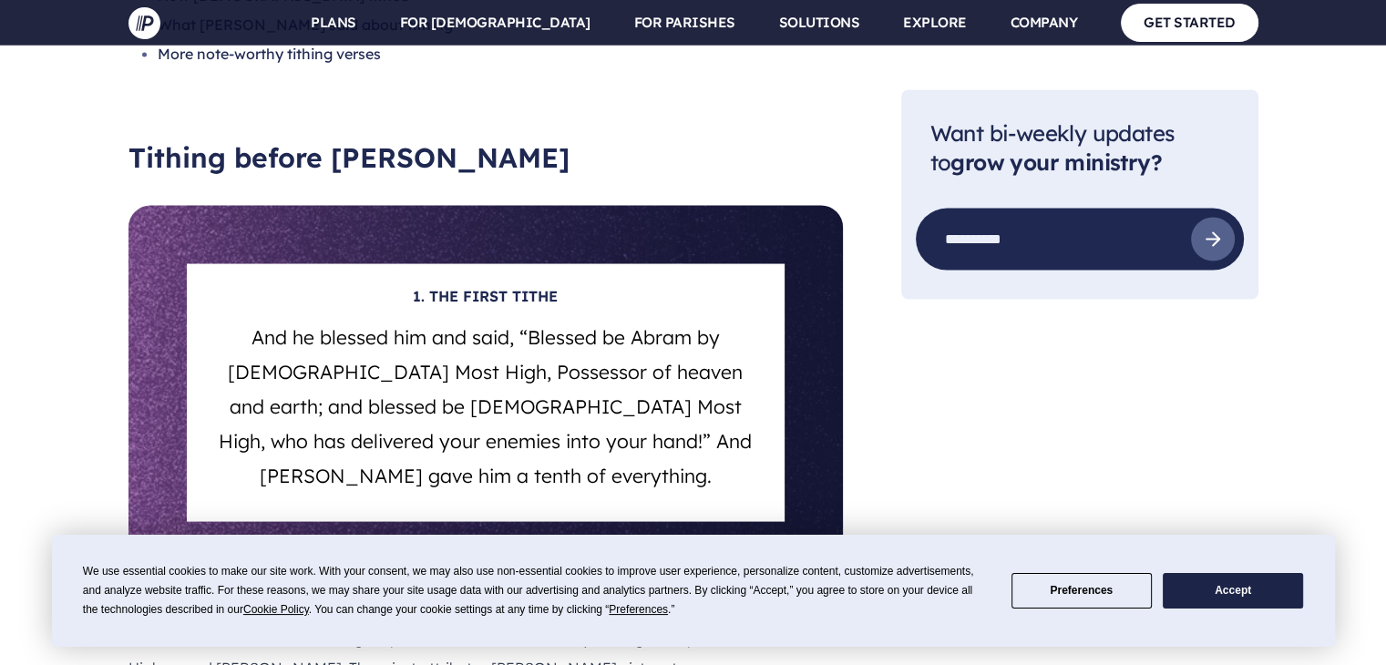
scroll to position [3463, 0]
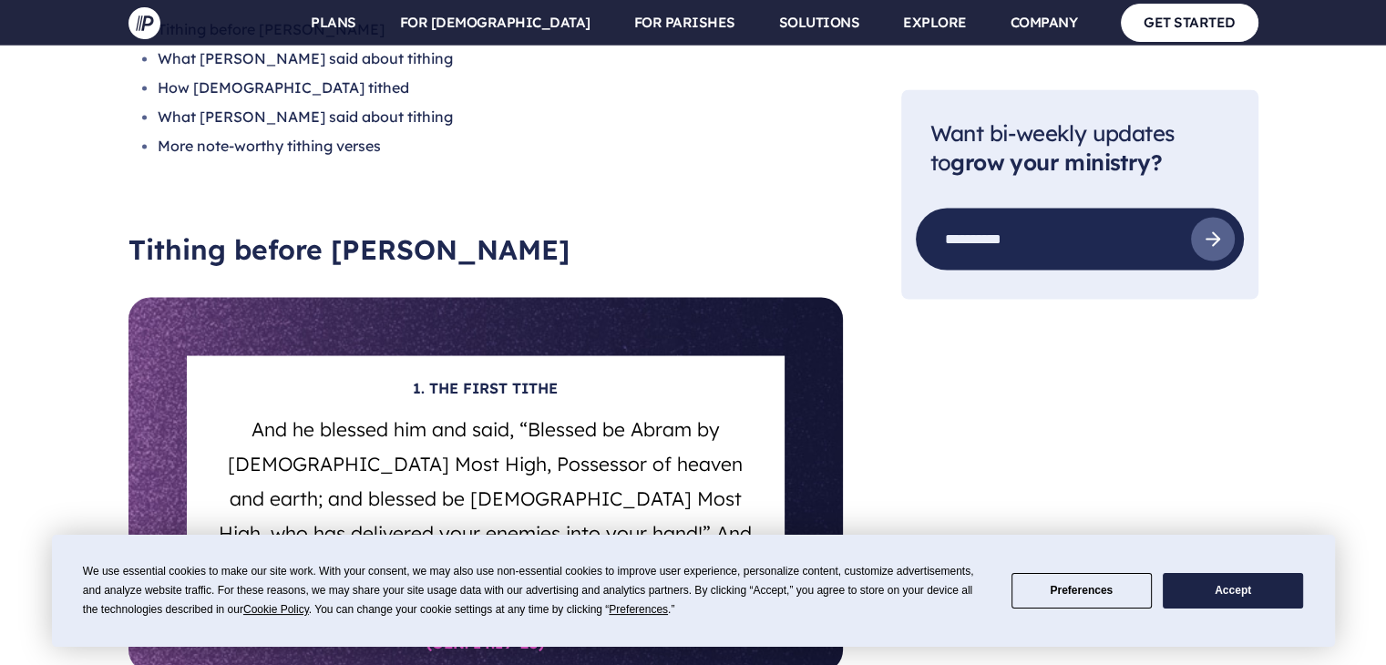
drag, startPoint x: 208, startPoint y: 376, endPoint x: 802, endPoint y: 412, distance: 595.3
drag, startPoint x: 356, startPoint y: 396, endPoint x: 553, endPoint y: 406, distance: 197.2
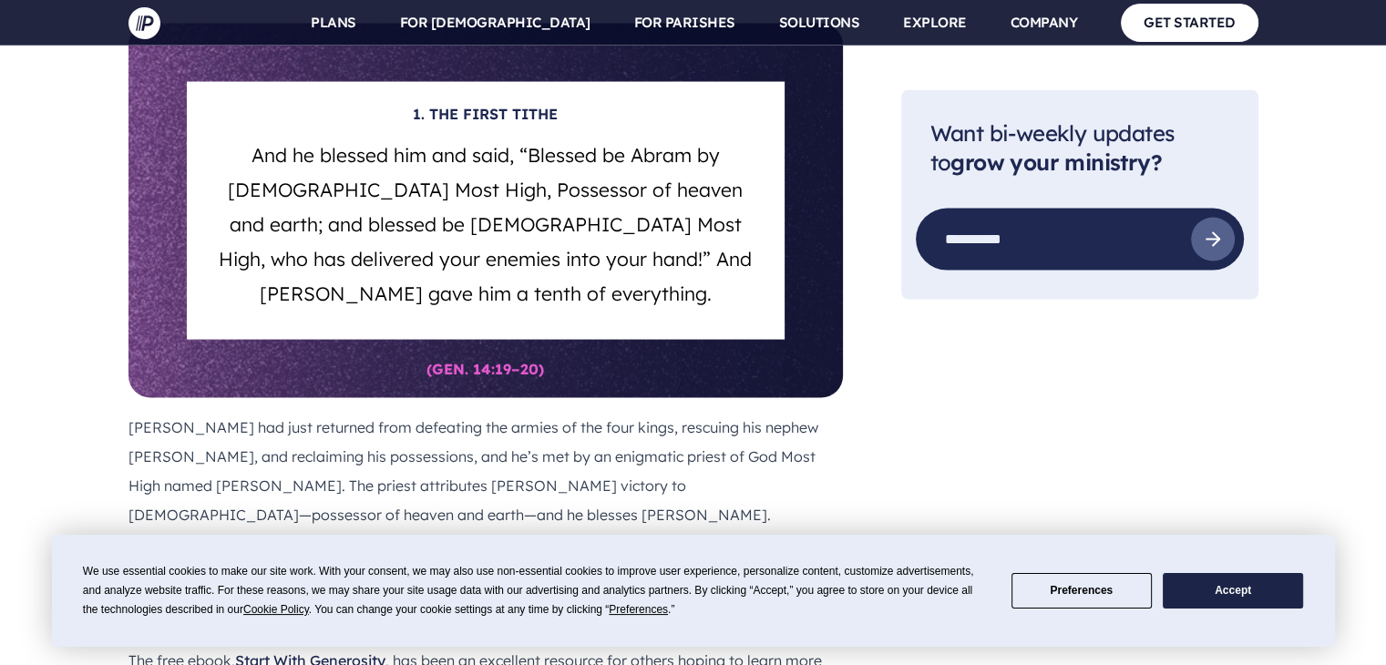
scroll to position [3646, 0]
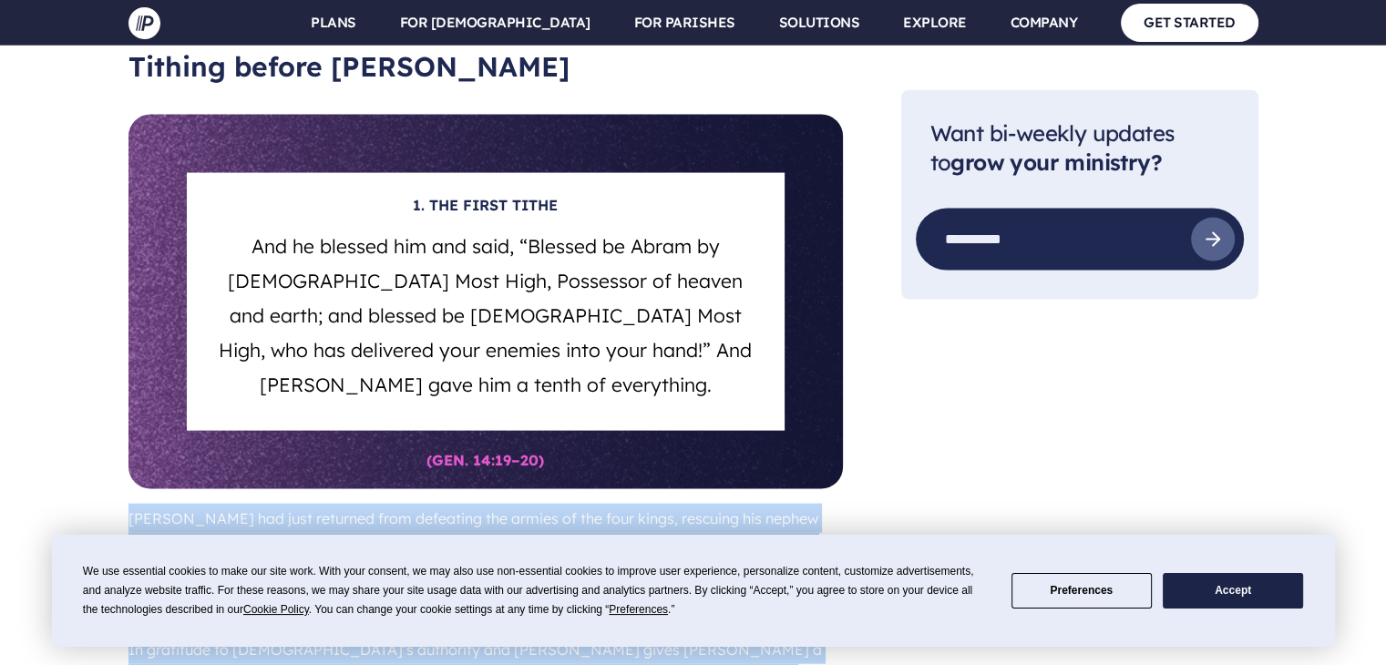
drag, startPoint x: 127, startPoint y: 194, endPoint x: 689, endPoint y: 340, distance: 581.0
copy div "[PERSON_NAME] had just returned from defeating the armies of the four kings, re…"
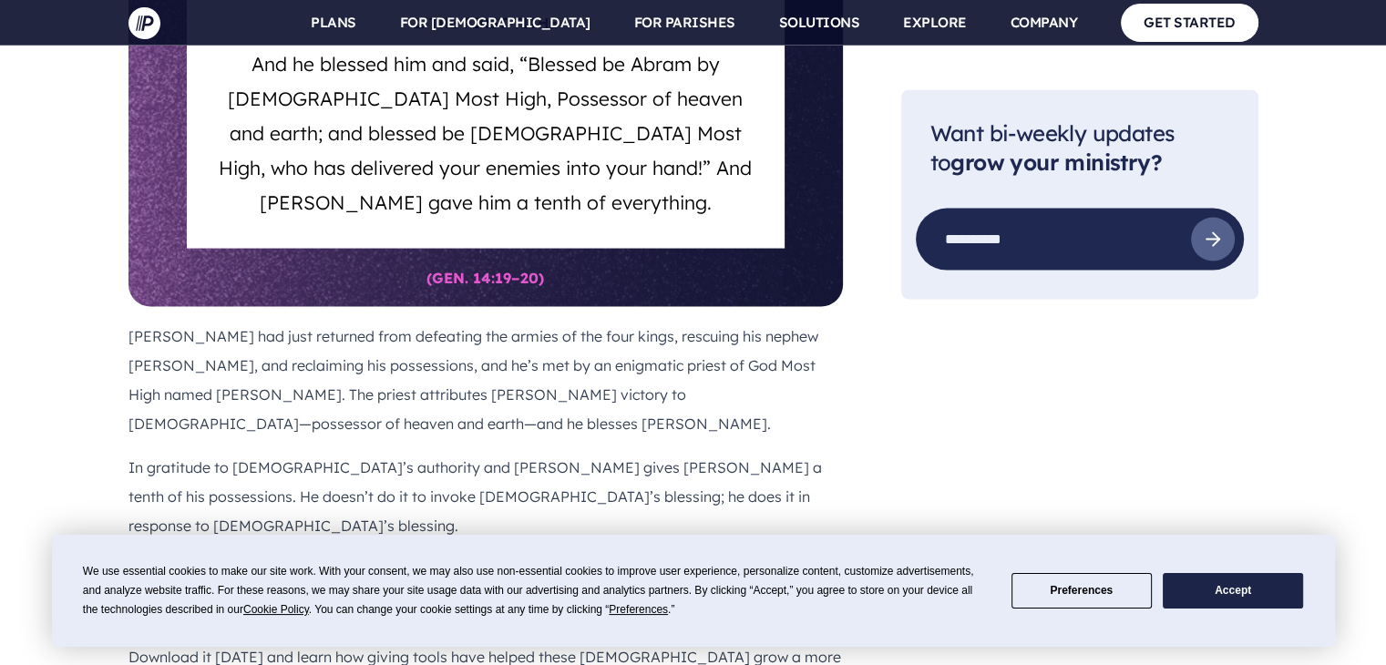
click at [317, 555] on p "The free ebook, Start With Generosity , has been an excellent resource for othe…" at bounding box center [486, 628] width 715 height 146
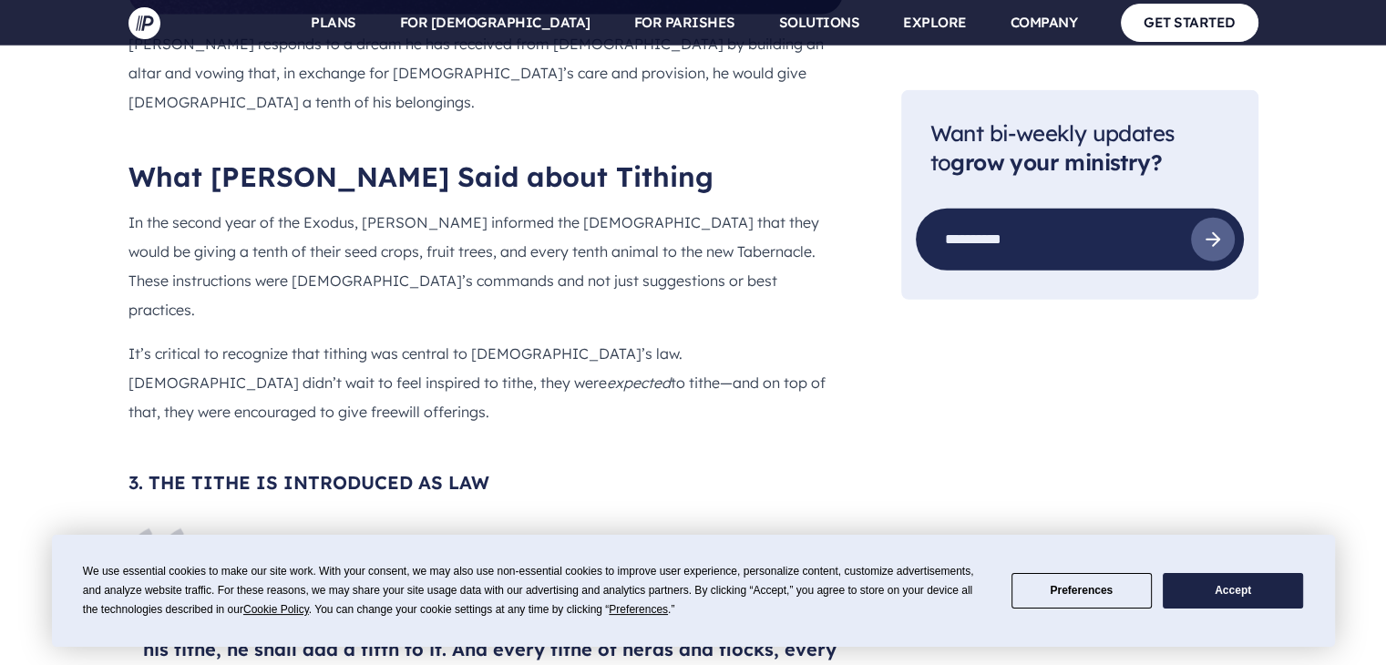
scroll to position [5013, 0]
